Goal: Task Accomplishment & Management: Manage account settings

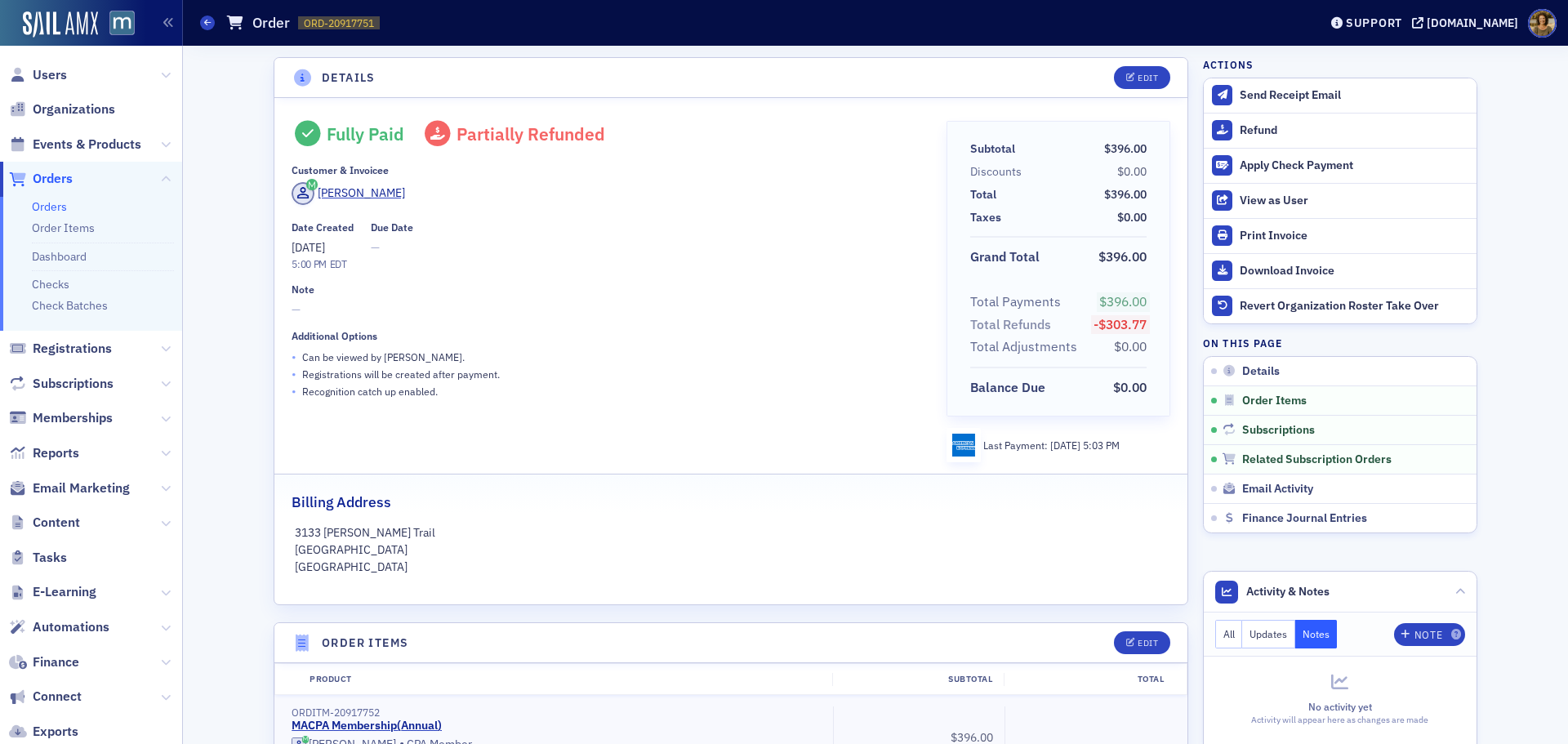
scroll to position [817, 0]
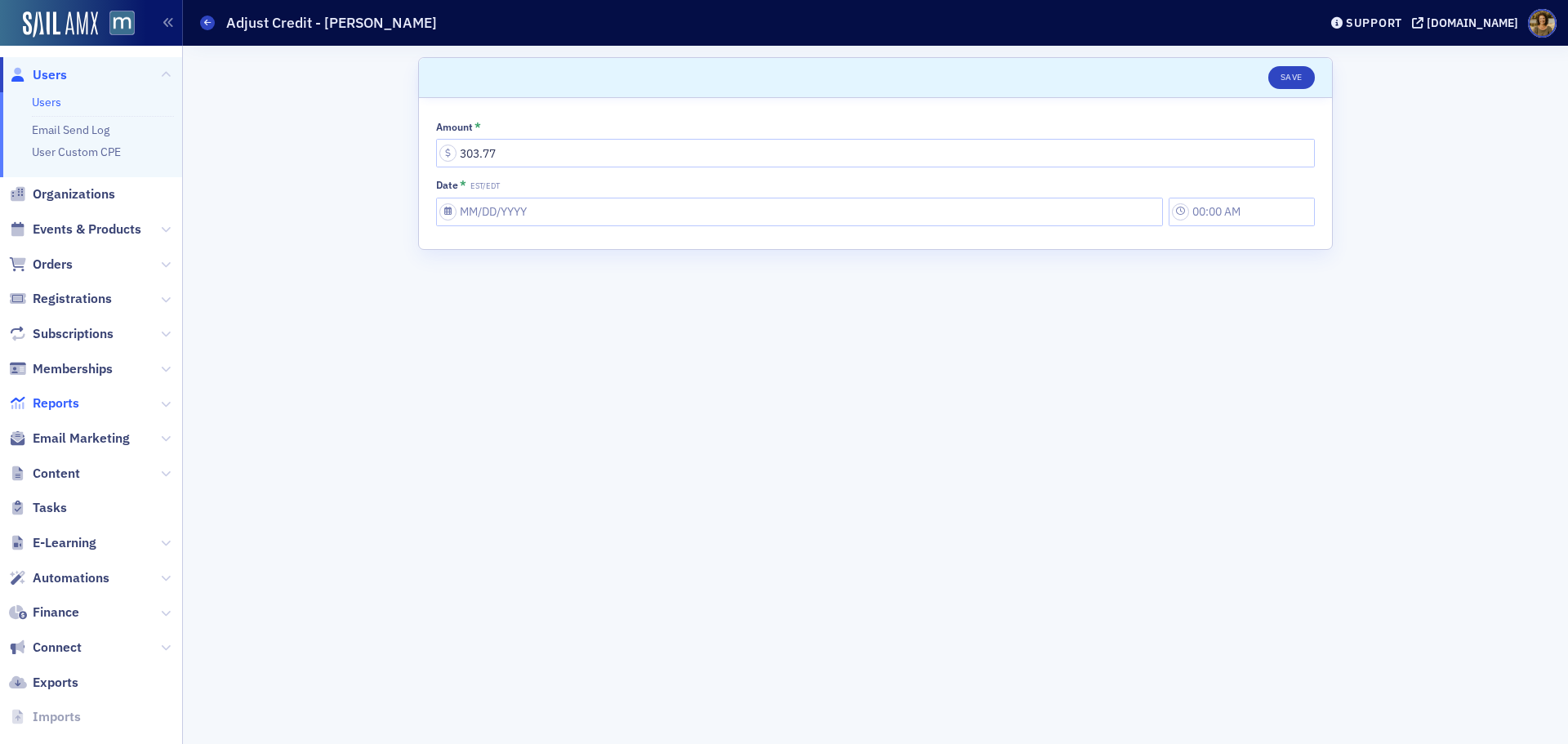
click at [53, 400] on span "Reports" at bounding box center [56, 404] width 47 height 18
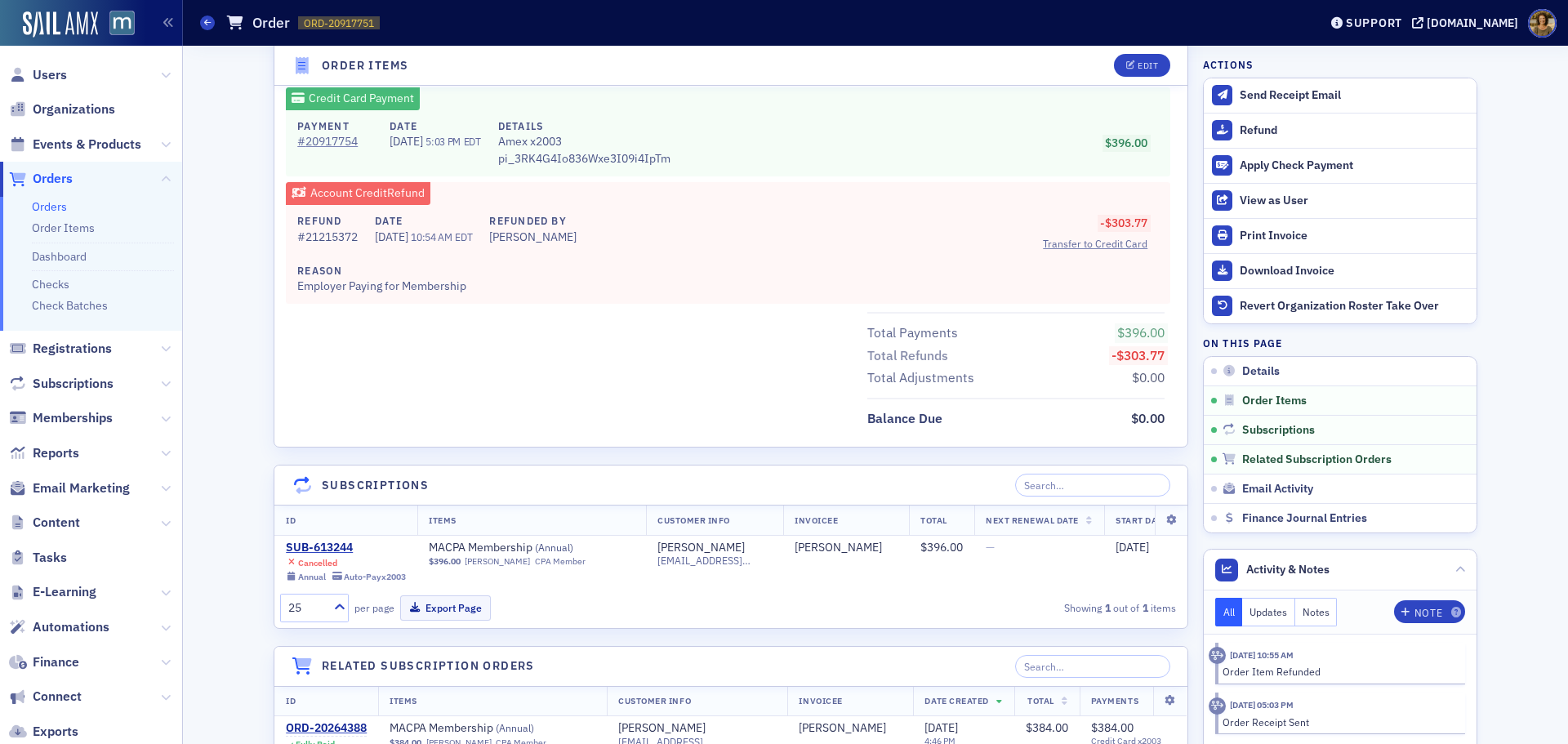
scroll to position [817, 0]
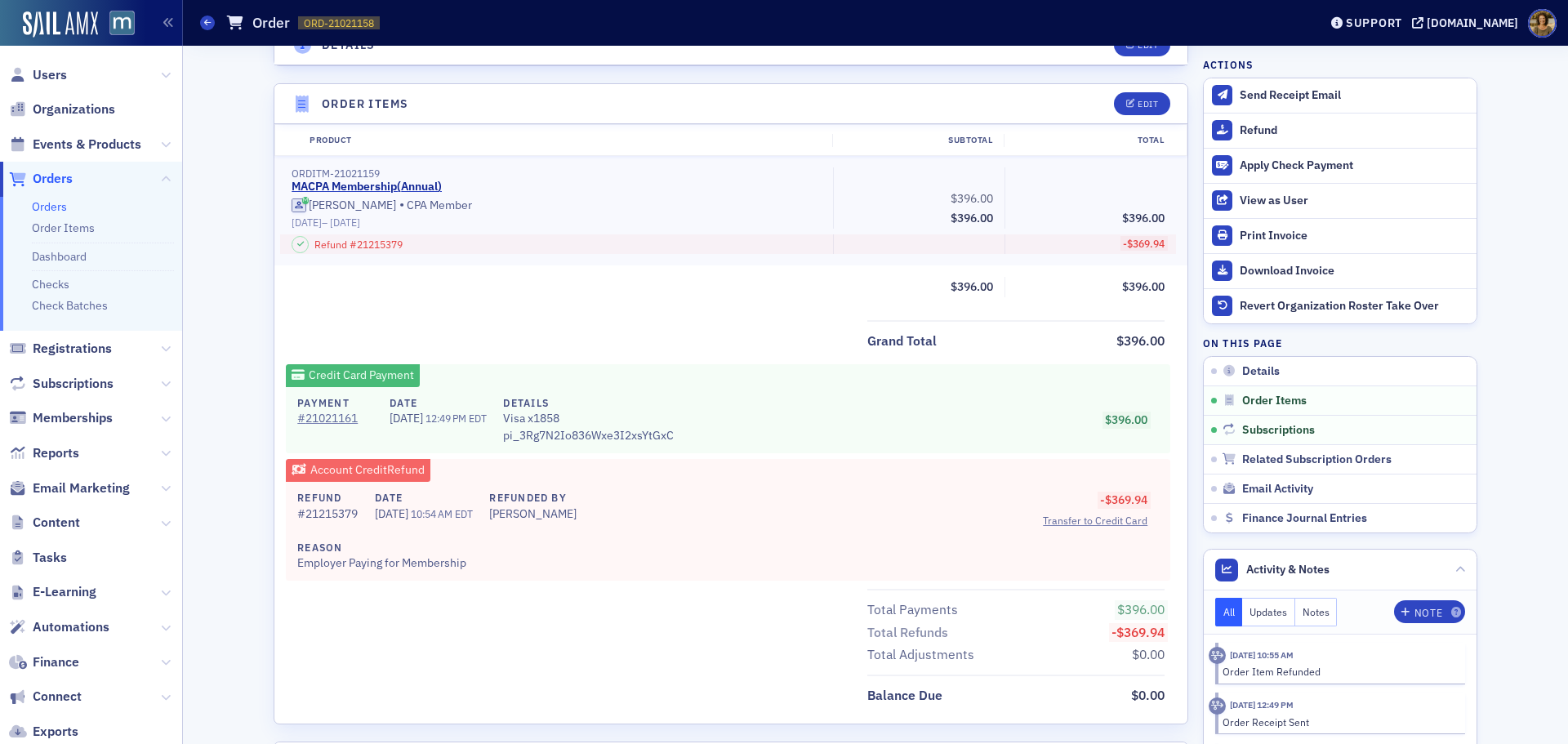
scroll to position [572, 0]
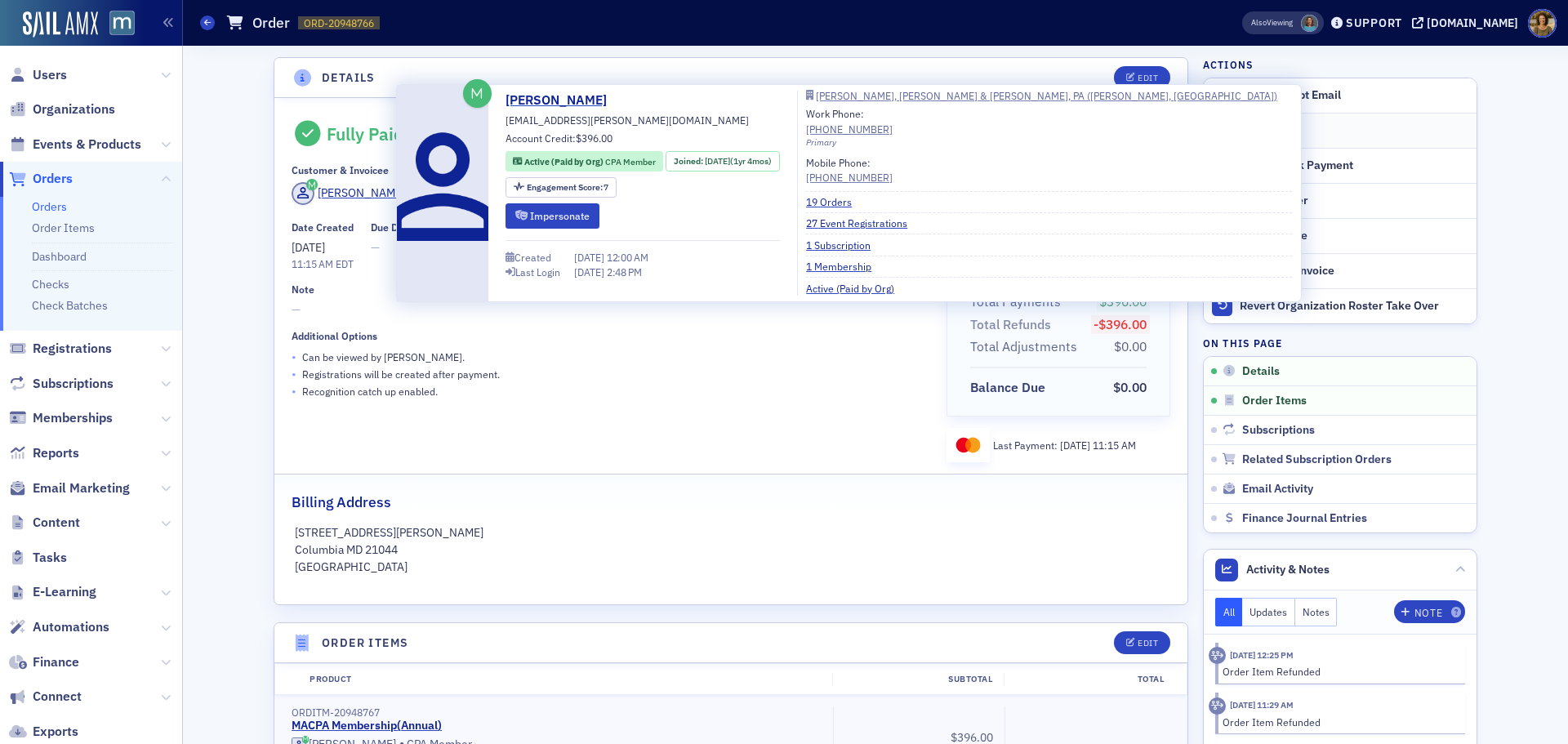
click at [402, 219] on span at bounding box center [442, 193] width 91 height 216
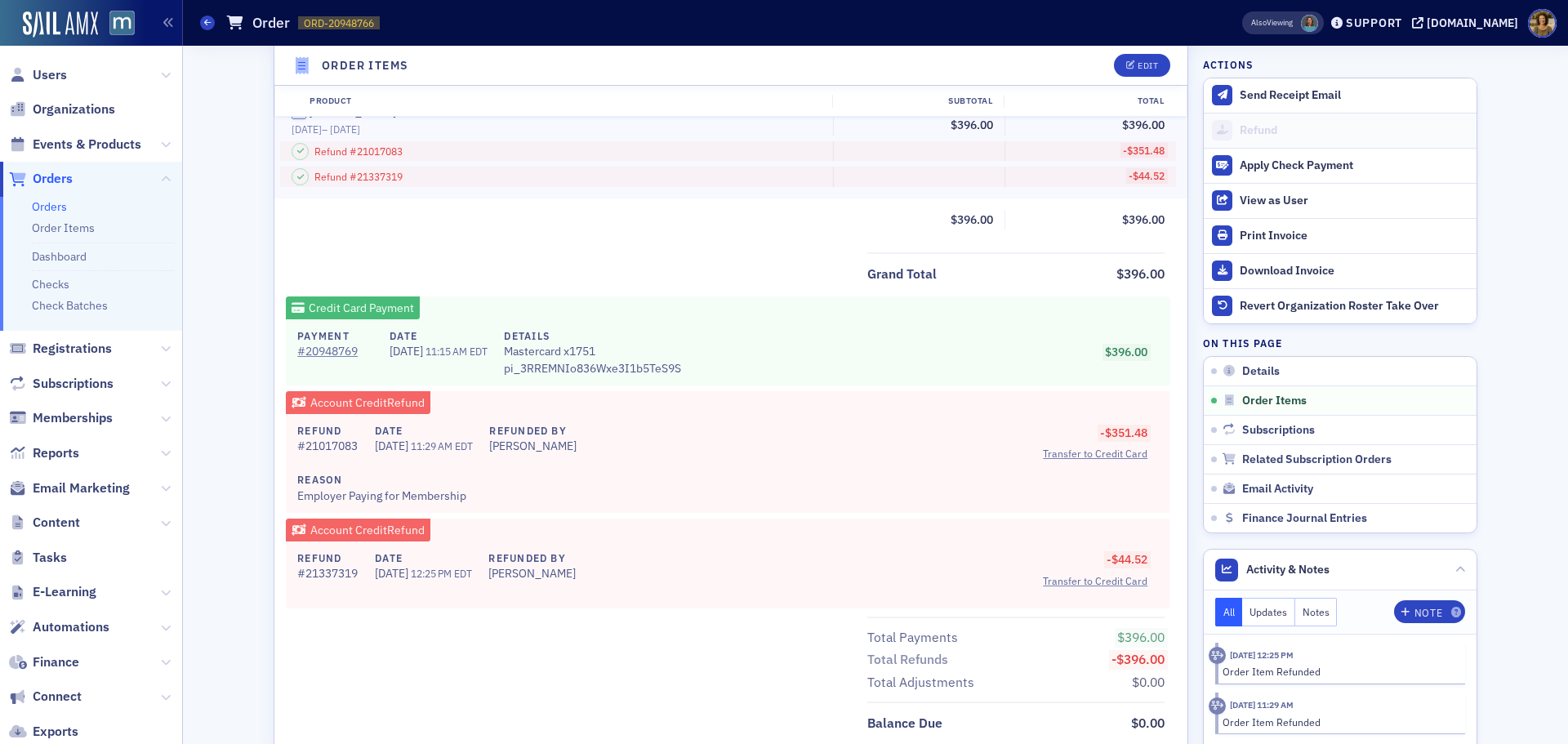
scroll to position [654, 0]
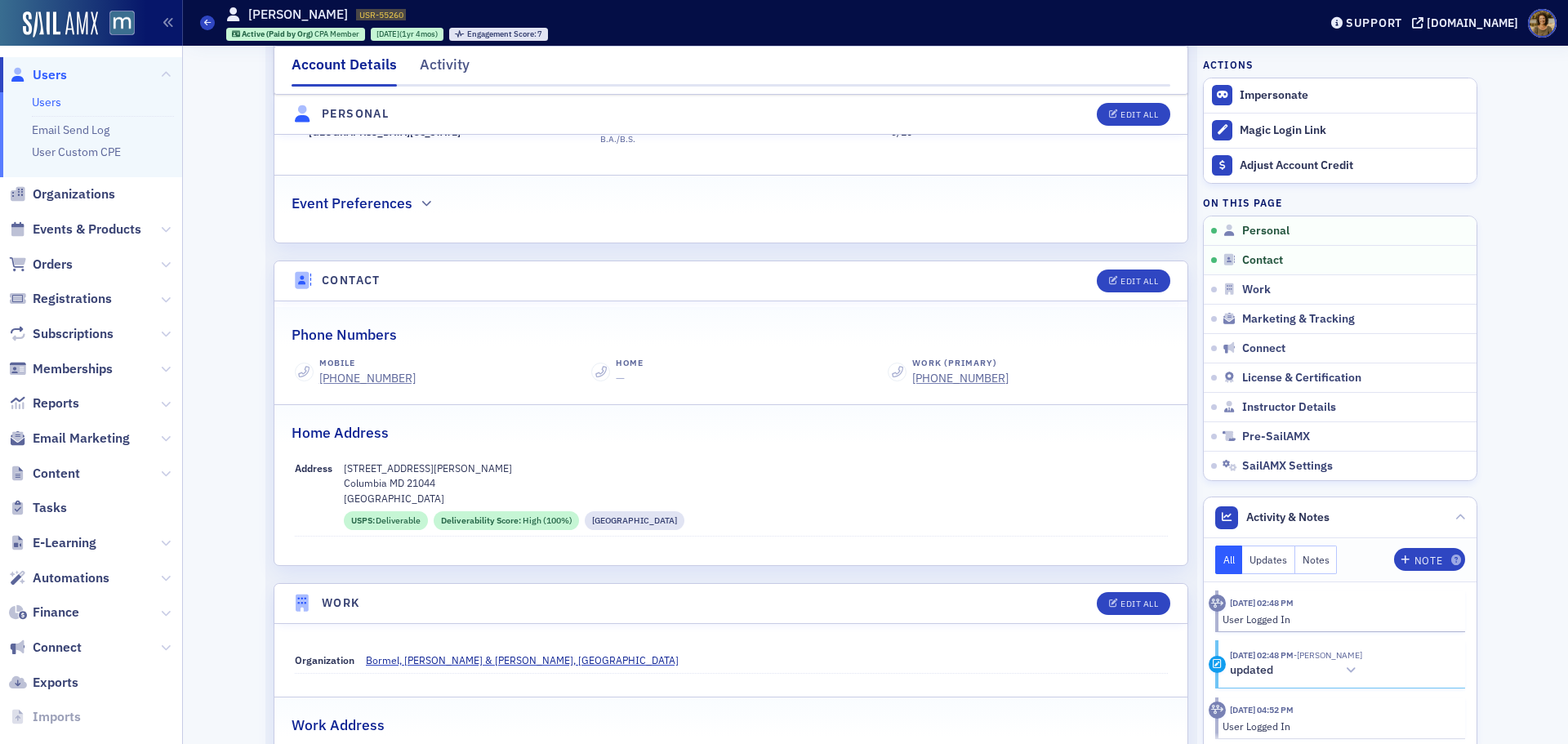
scroll to position [164, 0]
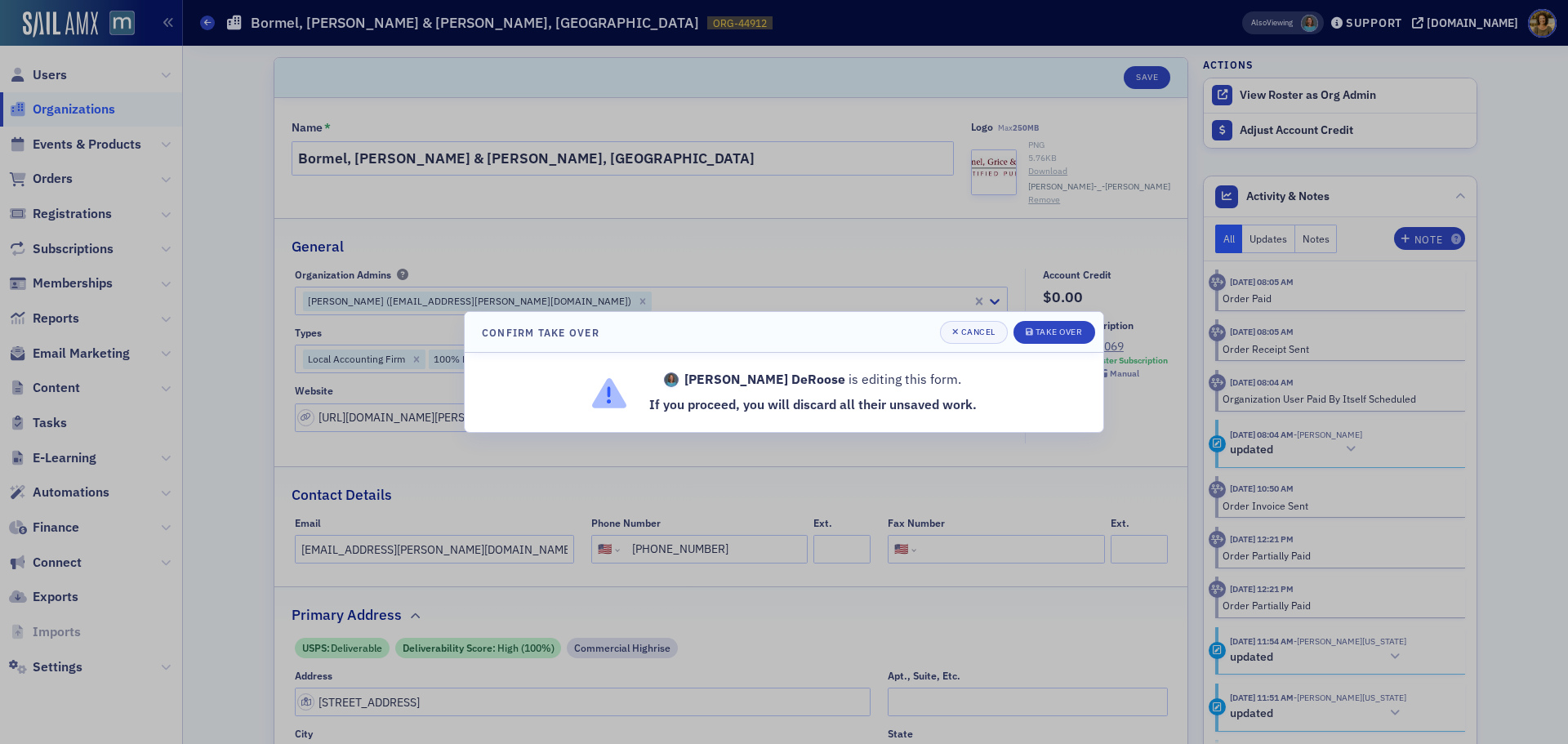
select select "US"
